Goal: Find specific page/section

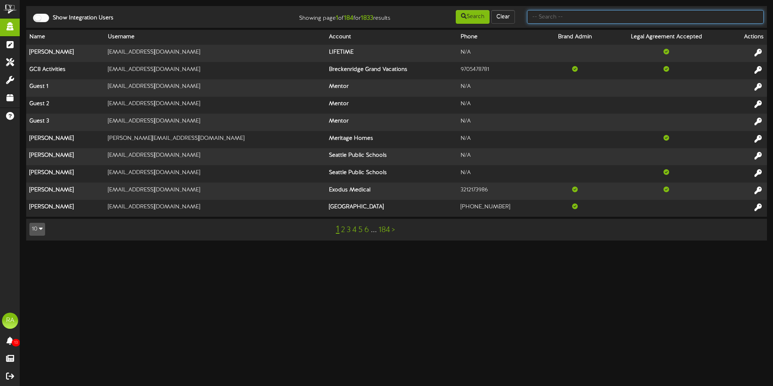
click at [582, 12] on input "text" at bounding box center [645, 17] width 237 height 14
type input "linda"
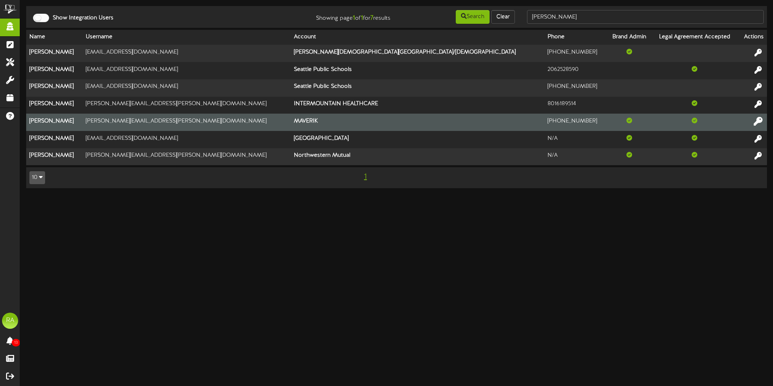
click at [757, 121] on icon at bounding box center [758, 120] width 9 height 9
